Goal: Use online tool/utility: Utilize a website feature to perform a specific function

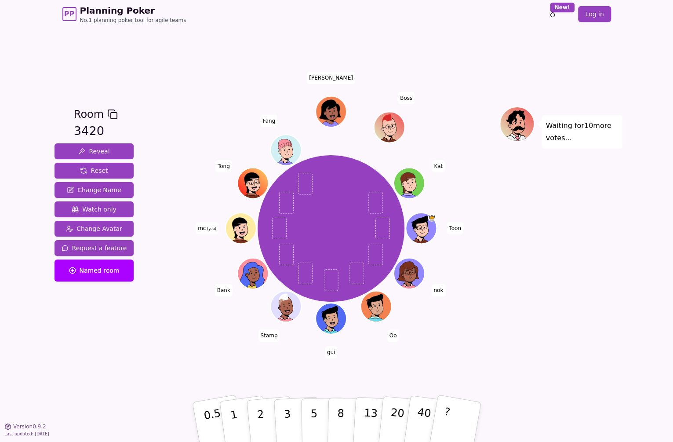
click at [558, 290] on div "Waiting for 10 more votes..." at bounding box center [560, 227] width 123 height 242
click at [251, 37] on div "Room 3420 Reveal Reset Change Name Watch only Change Avatar Request a feature N…" at bounding box center [336, 227] width 571 height 398
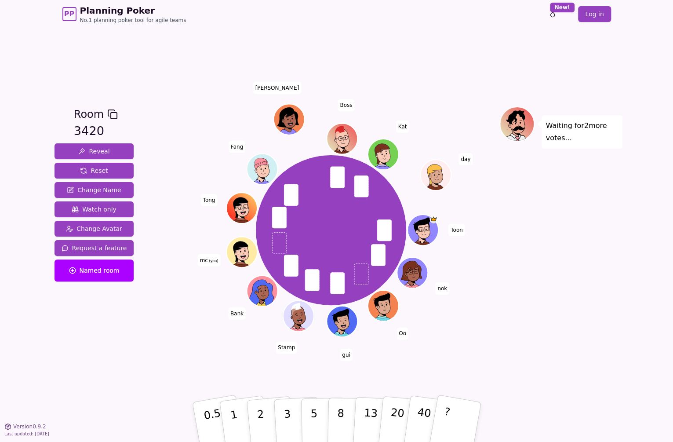
click at [450, 330] on div "Toon nok Oo gui Stamp Bank mc (you) [PERSON_NAME] [PERSON_NAME] Boss [PERSON_NA…" at bounding box center [331, 230] width 336 height 216
click at [304, 411] on button "5" at bounding box center [323, 421] width 45 height 67
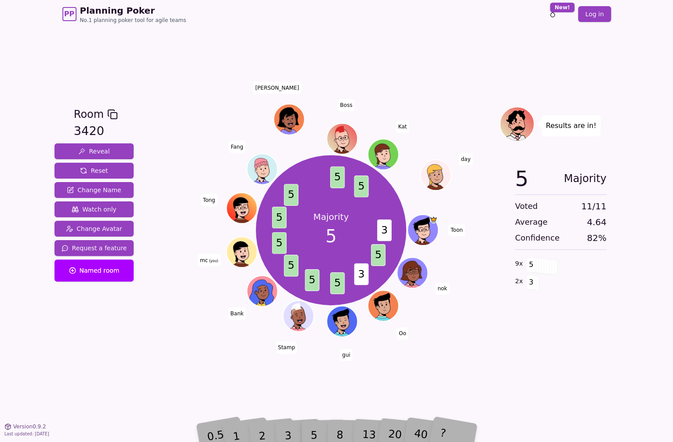
click at [530, 346] on div "Results are in! 5 Majority Voted 11 / 11 Average 4.64 Confidence 82 % 9 x 5 2 x…" at bounding box center [560, 227] width 123 height 242
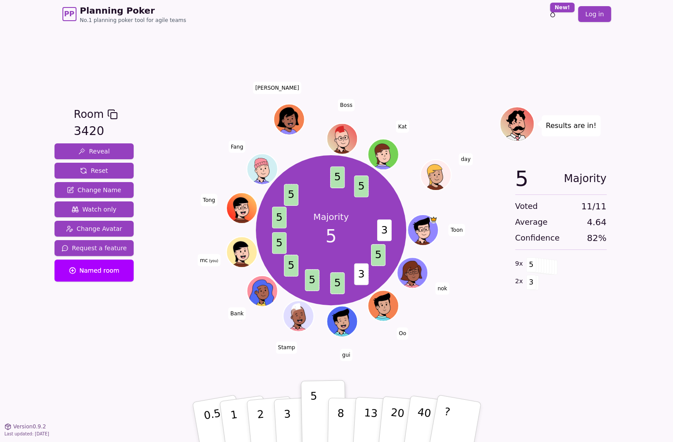
click at [387, 55] on div "Room 3420 Reveal Reset Change Name Watch only Change Avatar Request a feature N…" at bounding box center [336, 227] width 571 height 398
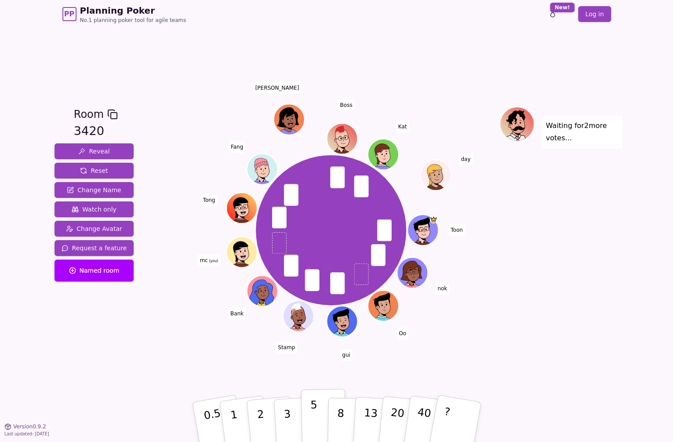
click at [306, 410] on button "5" at bounding box center [323, 421] width 45 height 67
click at [528, 338] on div "Waiting for [PERSON_NAME] 's vote..." at bounding box center [560, 227] width 123 height 242
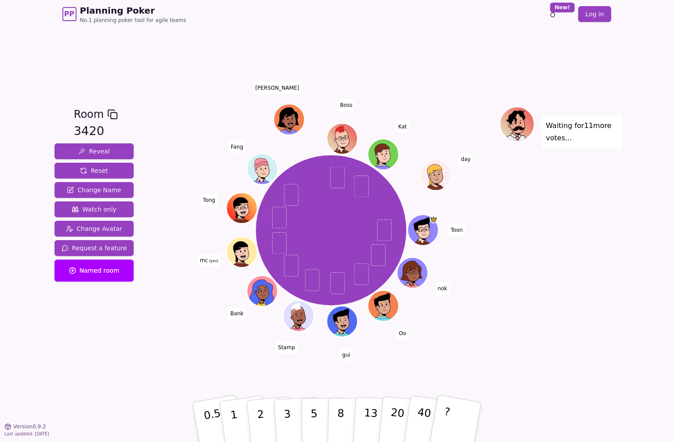
click at [347, 74] on div "Room 3420 Reveal Reset Change Name Watch only Change Avatar Request a feature N…" at bounding box center [336, 227] width 571 height 398
click at [198, 91] on div "Room 3420 Reveal Reset Change Name Watch only Change Avatar Request a feature N…" at bounding box center [336, 227] width 571 height 398
click at [196, 104] on div "Room 3420 Reveal Reset Change Name Watch only Change Avatar Request a feature N…" at bounding box center [336, 227] width 571 height 398
click at [464, 358] on div "Room 3420 Reveal Reset Change Name Watch only Change Avatar Request a feature N…" at bounding box center [336, 227] width 571 height 398
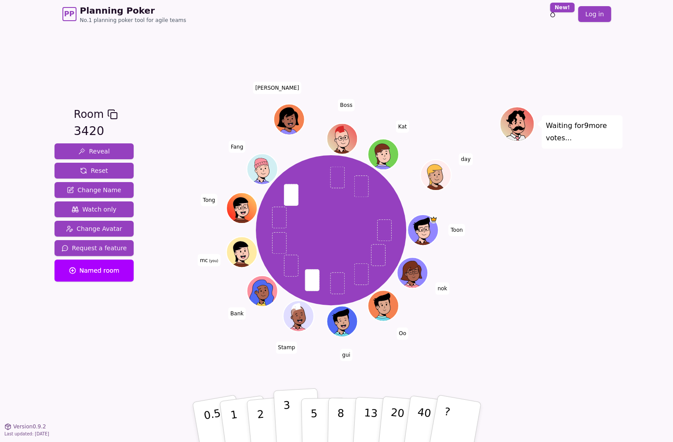
click at [279, 406] on button "3" at bounding box center [297, 421] width 48 height 69
click at [203, 340] on div "Toon nok Oo gui Stamp Bank mc (you) [PERSON_NAME] [PERSON_NAME] Boss [PERSON_NA…" at bounding box center [331, 227] width 336 height 242
click at [177, 335] on div "Toon nok Oo gui Stamp Bank mc (you) [PERSON_NAME] [PERSON_NAME] Boss [PERSON_NA…" at bounding box center [331, 230] width 336 height 216
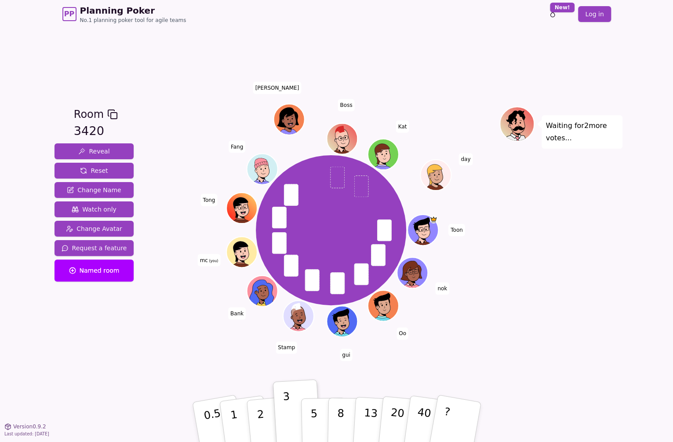
click at [150, 325] on div "Room 3420 Reveal Reset Change Name Watch only Change Avatar Request a feature N…" at bounding box center [336, 227] width 571 height 242
click at [115, 337] on div "Room 3420 Reveal Reset Change Name Watch only Change Avatar Request a feature N…" at bounding box center [94, 227] width 87 height 242
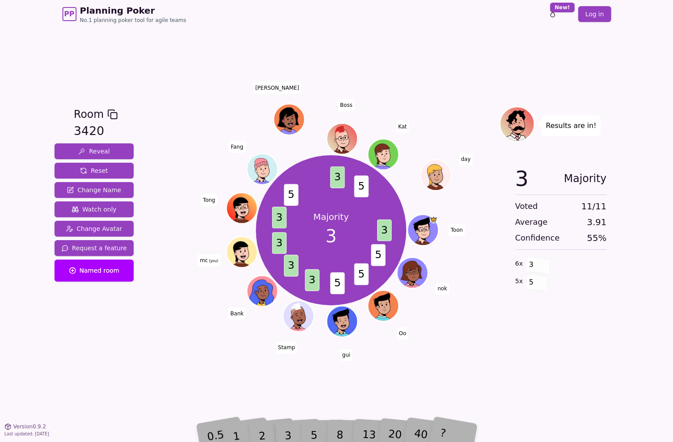
click at [579, 384] on div "Room 3420 Reveal Reset Change Name Watch only Change Avatar Request a feature N…" at bounding box center [336, 227] width 571 height 398
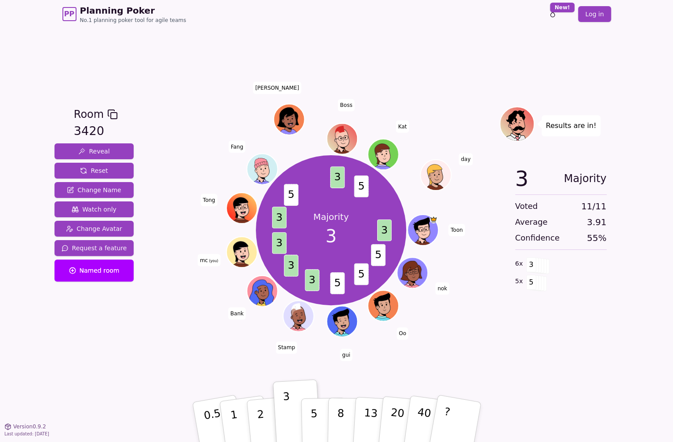
click at [564, 371] on div "Room 3420 Reveal Reset Change Name Watch only Change Avatar Request a feature N…" at bounding box center [336, 227] width 571 height 398
click at [401, 52] on div "Room 3420 Reveal Reset Change Name Watch only Change Avatar Request a feature N…" at bounding box center [336, 227] width 571 height 398
click at [116, 171] on button "Reset" at bounding box center [94, 171] width 80 height 16
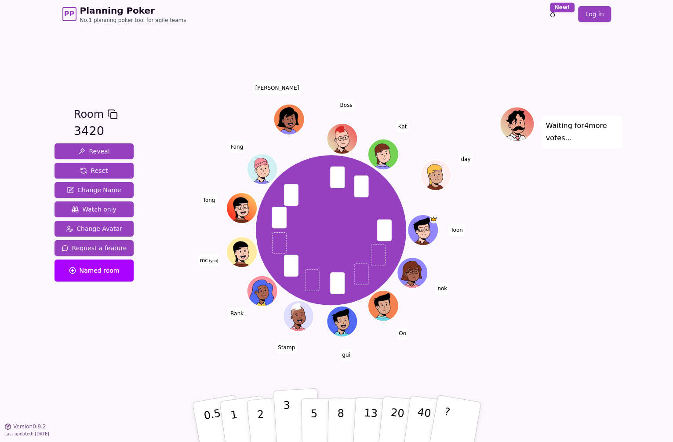
click at [282, 413] on button "3" at bounding box center [297, 421] width 48 height 69
click at [196, 79] on div "Room 3420 Reveal Reset Change Name Watch only Change Avatar Request a feature N…" at bounding box center [336, 227] width 571 height 398
click at [157, 330] on div "Room 3420 Reveal Reset Change Name Watch only Change Avatar Request a feature N…" at bounding box center [336, 227] width 571 height 242
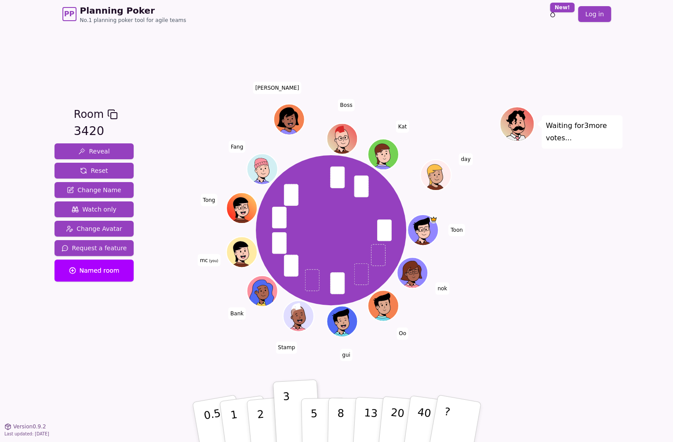
click at [91, 343] on div "Room 3420 Reveal Reset Change Name Watch only Change Avatar Request a feature N…" at bounding box center [94, 227] width 87 height 242
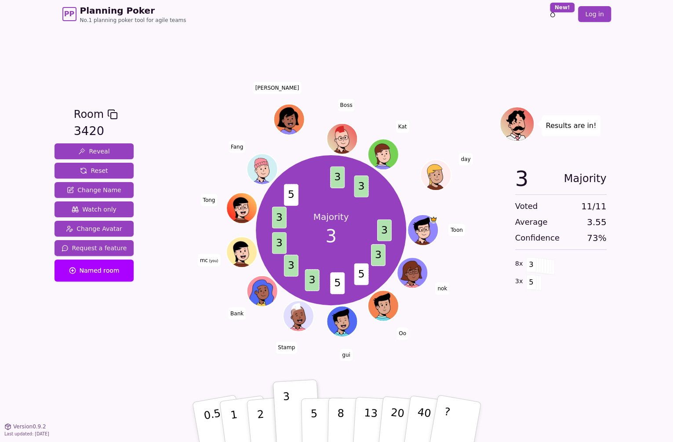
click at [105, 343] on div "Room 3420 Reveal Reset Change Name Watch only Change Avatar Request a feature N…" at bounding box center [94, 227] width 87 height 242
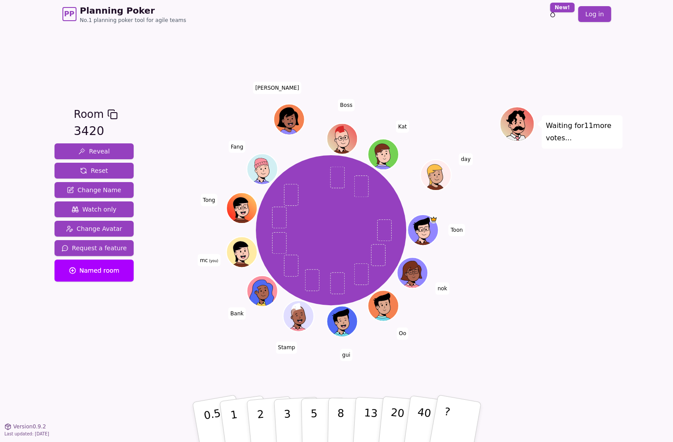
click at [129, 336] on div "Room 3420 Reveal Reset Change Name Watch only Change Avatar Request a feature N…" at bounding box center [94, 227] width 87 height 242
click at [310, 409] on p "5" at bounding box center [313, 421] width 7 height 47
click at [626, 312] on div "PP Planning Poker No.1 planning poker tool for agile teams Toggle theme New! Lo…" at bounding box center [336, 221] width 673 height 442
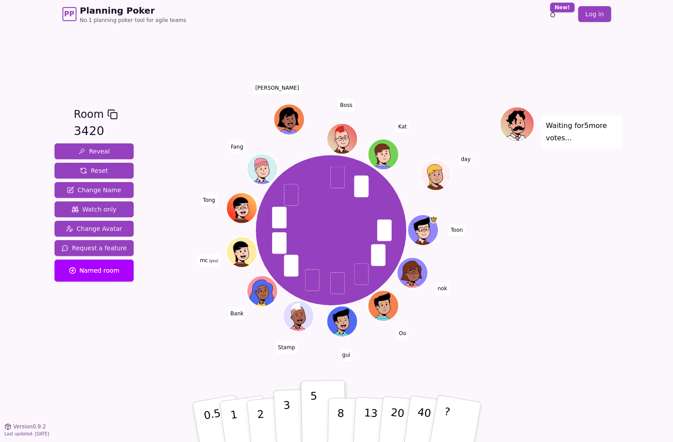
click at [284, 406] on p "3" at bounding box center [287, 422] width 10 height 48
click at [310, 410] on p "5" at bounding box center [313, 421] width 7 height 47
click at [241, 366] on div "Room 3420 Reveal Reset Change Name Watch only Change Avatar Request a feature N…" at bounding box center [336, 227] width 571 height 398
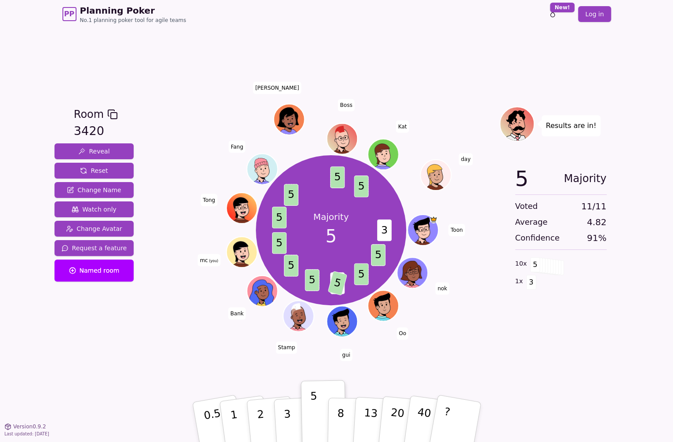
click at [200, 358] on div "Room 3420 Reveal Reset Change Name Watch only Change Avatar Request a feature N…" at bounding box center [336, 227] width 571 height 398
click at [146, 337] on div "Room 3420 Reveal Reset Change Name Watch only Change Avatar Request a feature N…" at bounding box center [336, 227] width 571 height 242
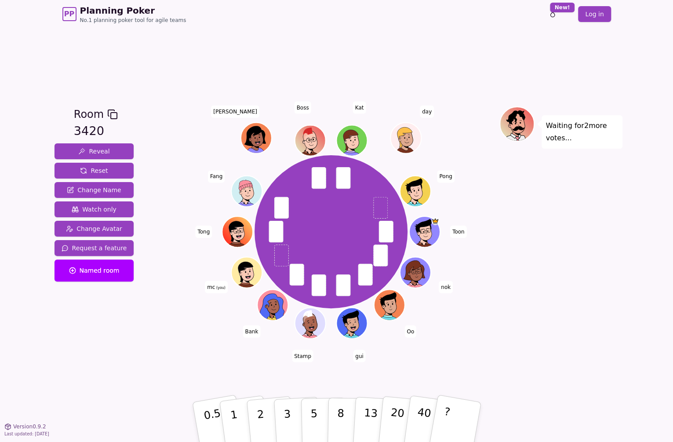
click at [104, 361] on div "Room 3420 Reveal Reset Change Name Watch only Change Avatar Request a feature N…" at bounding box center [336, 227] width 571 height 398
click at [259, 405] on p "2" at bounding box center [260, 423] width 11 height 48
click at [126, 363] on div "Room 3420 Reveal Reset Change Name Watch only Change Avatar Request a feature N…" at bounding box center [336, 227] width 571 height 398
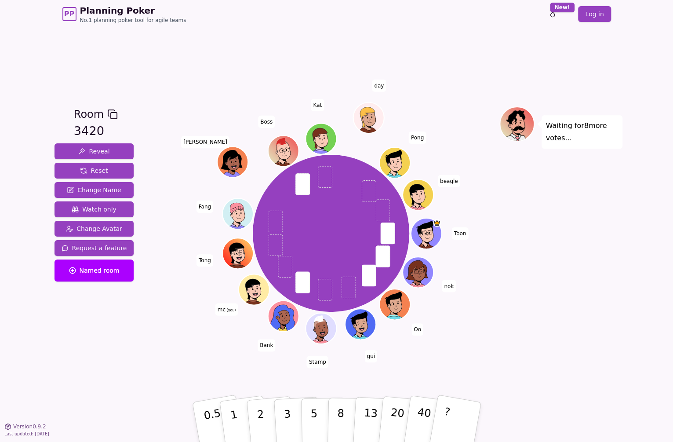
click at [153, 333] on div "Room 3420 Reveal Reset Change Name Watch only Change Avatar Request a feature N…" at bounding box center [336, 227] width 571 height 242
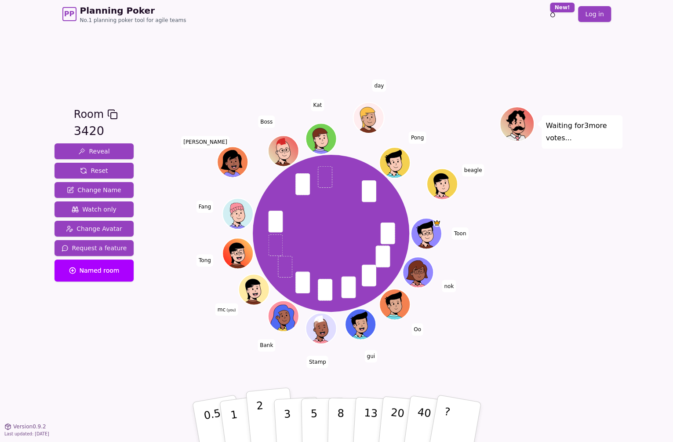
click at [261, 415] on p "2" at bounding box center [260, 423] width 11 height 48
click at [154, 342] on div "Room 3420 Reveal Reset Change Name Watch only Change Avatar Request a feature N…" at bounding box center [336, 227] width 571 height 242
